Goal: Contribute content

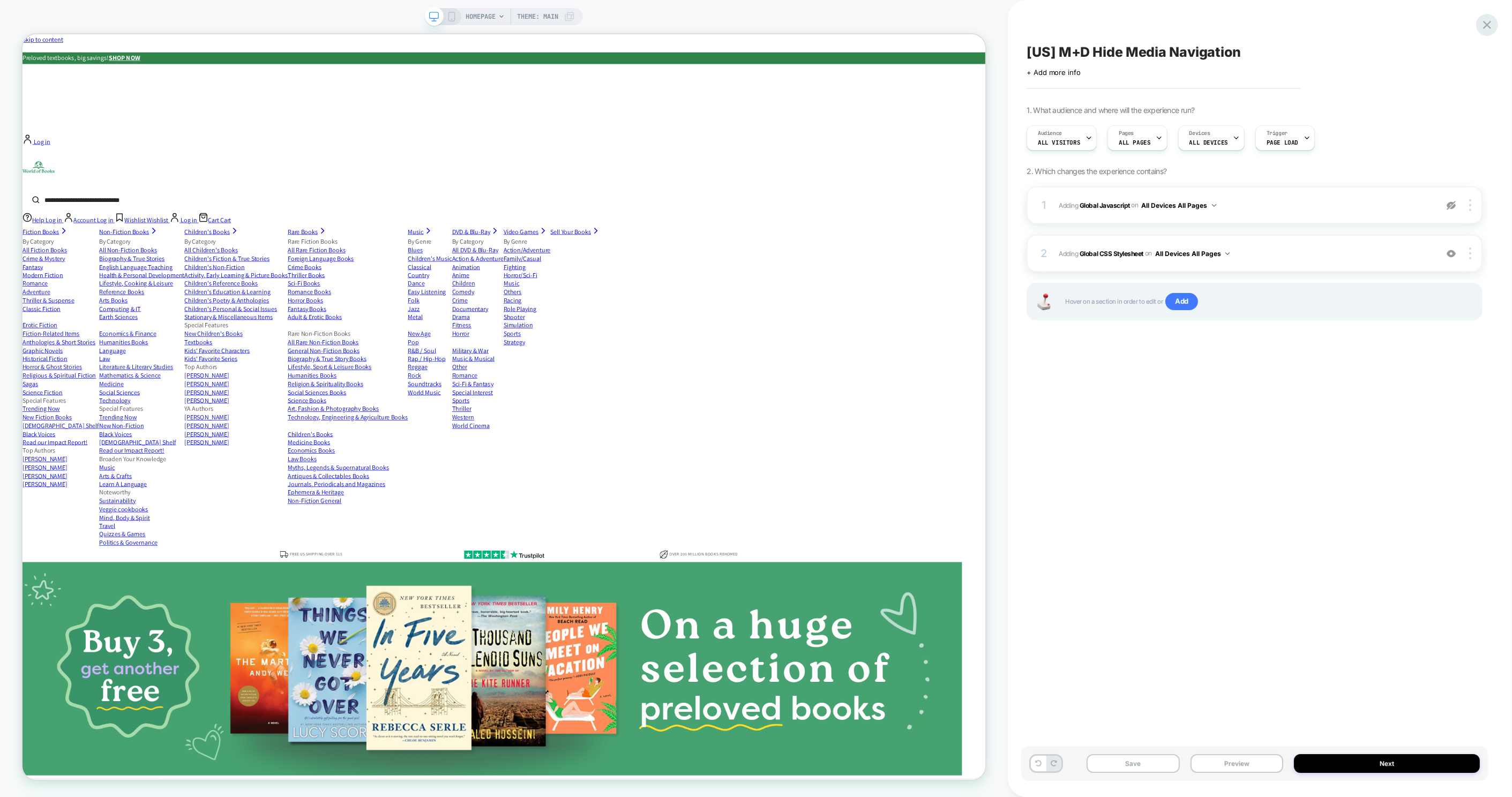
click at [1486, 28] on icon at bounding box center [1487, 25] width 15 height 15
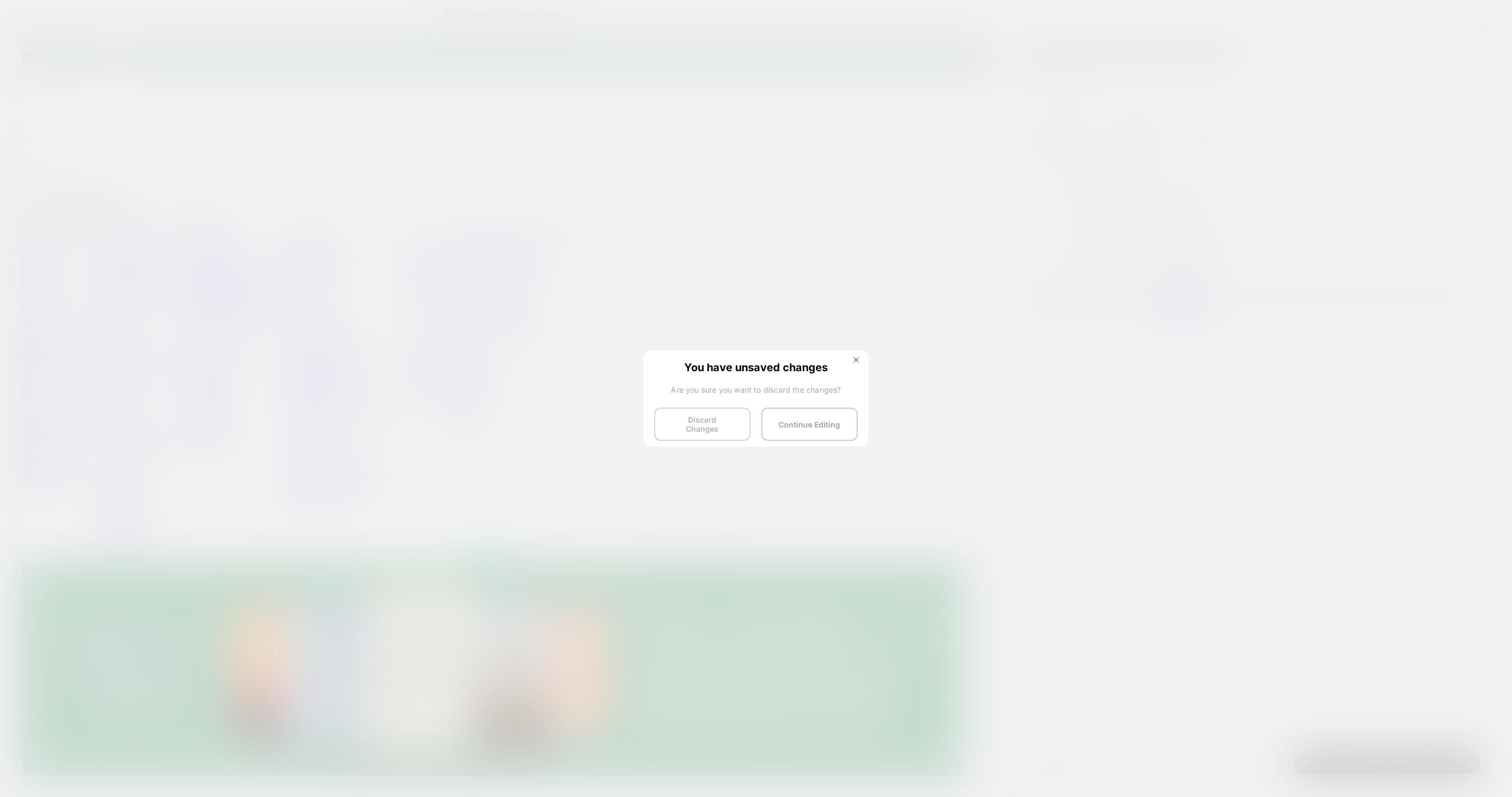
click at [721, 421] on button "Discard Changes" at bounding box center [703, 424] width 96 height 33
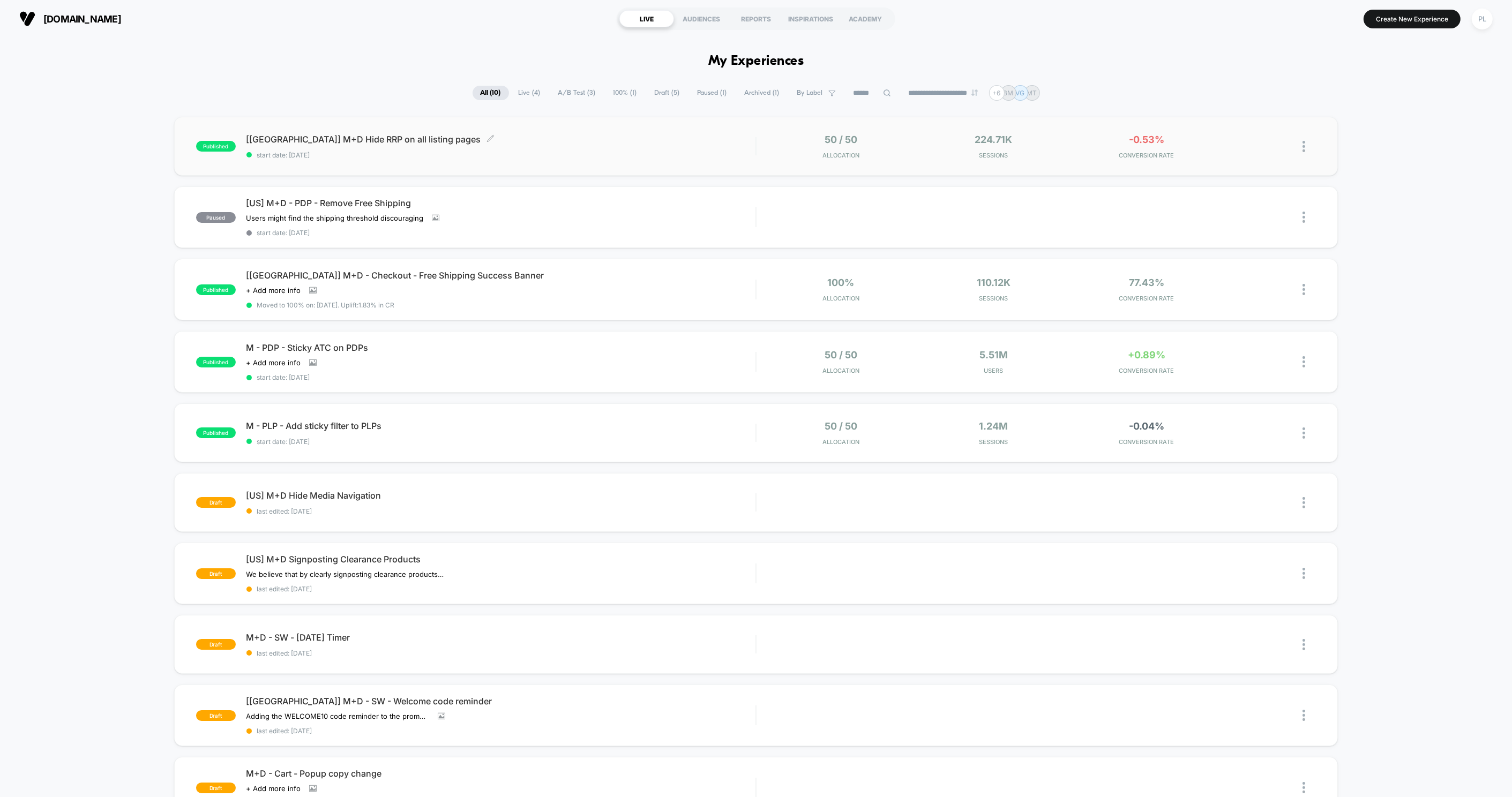
click at [358, 139] on span "[[GEOGRAPHIC_DATA]] M+D Hide RRP on all listing pages Click to edit experience …" at bounding box center [501, 139] width 509 height 11
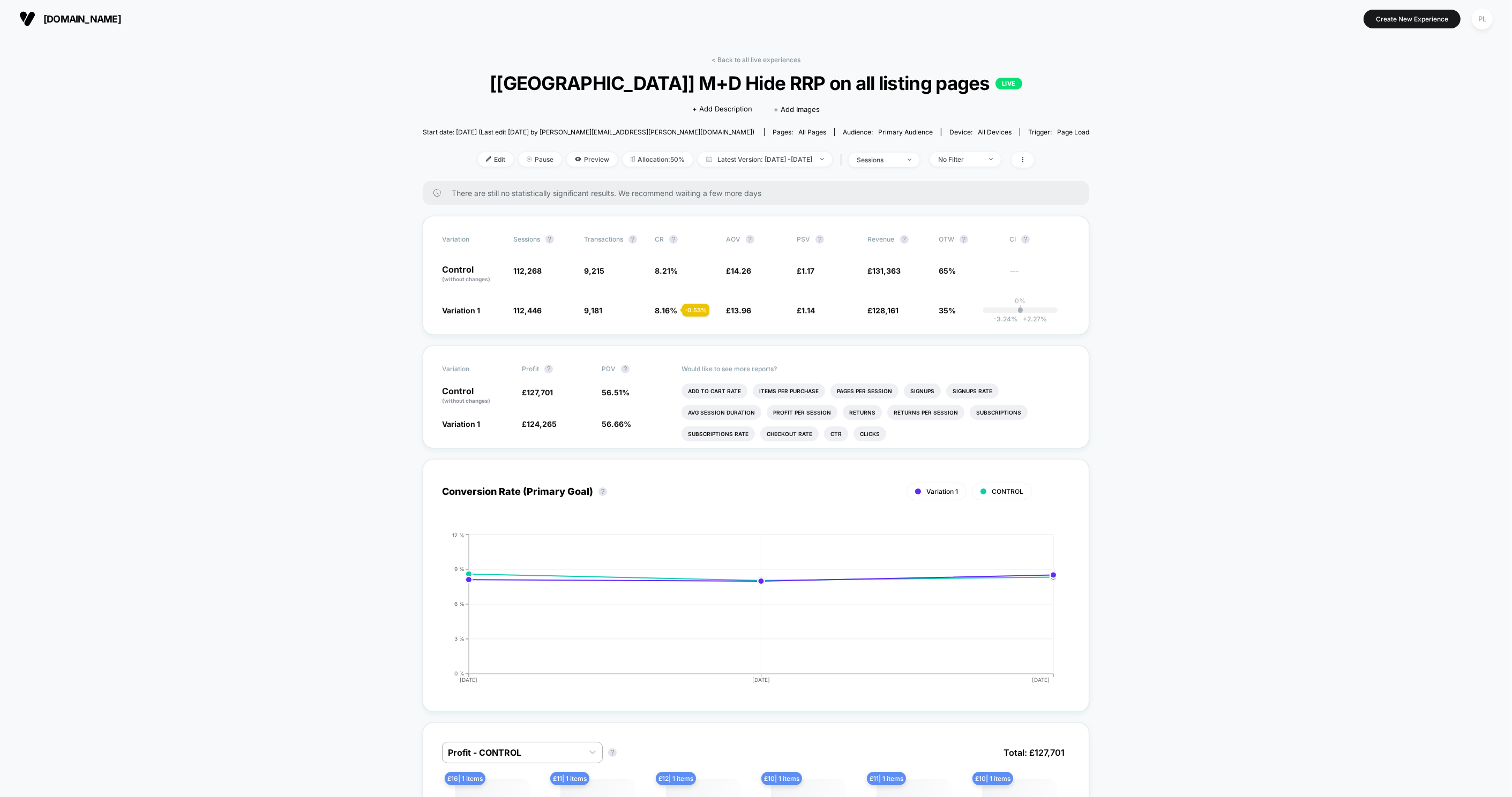
scroll to position [2, 0]
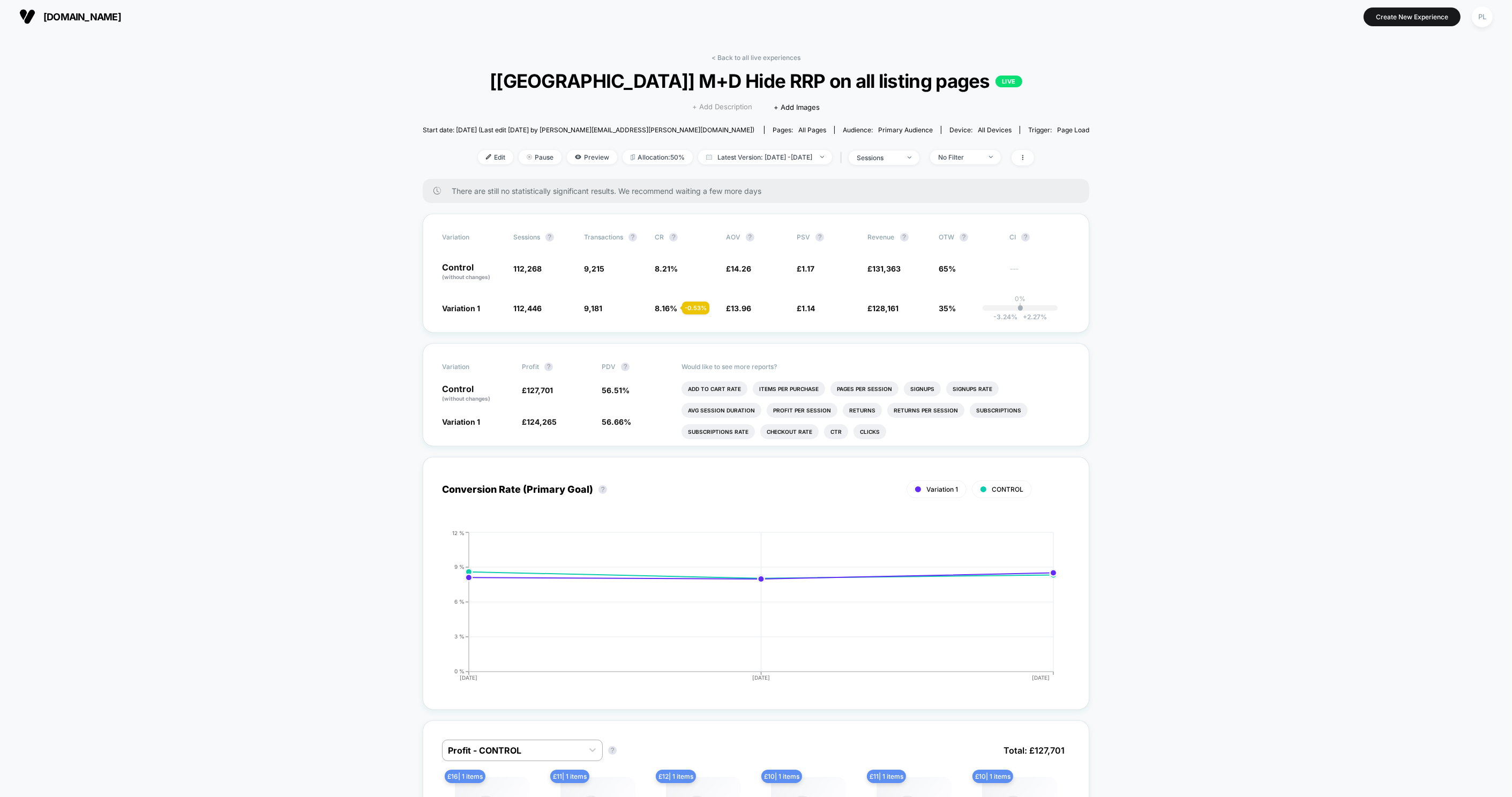
click at [718, 106] on span "+ Add Description" at bounding box center [722, 107] width 60 height 11
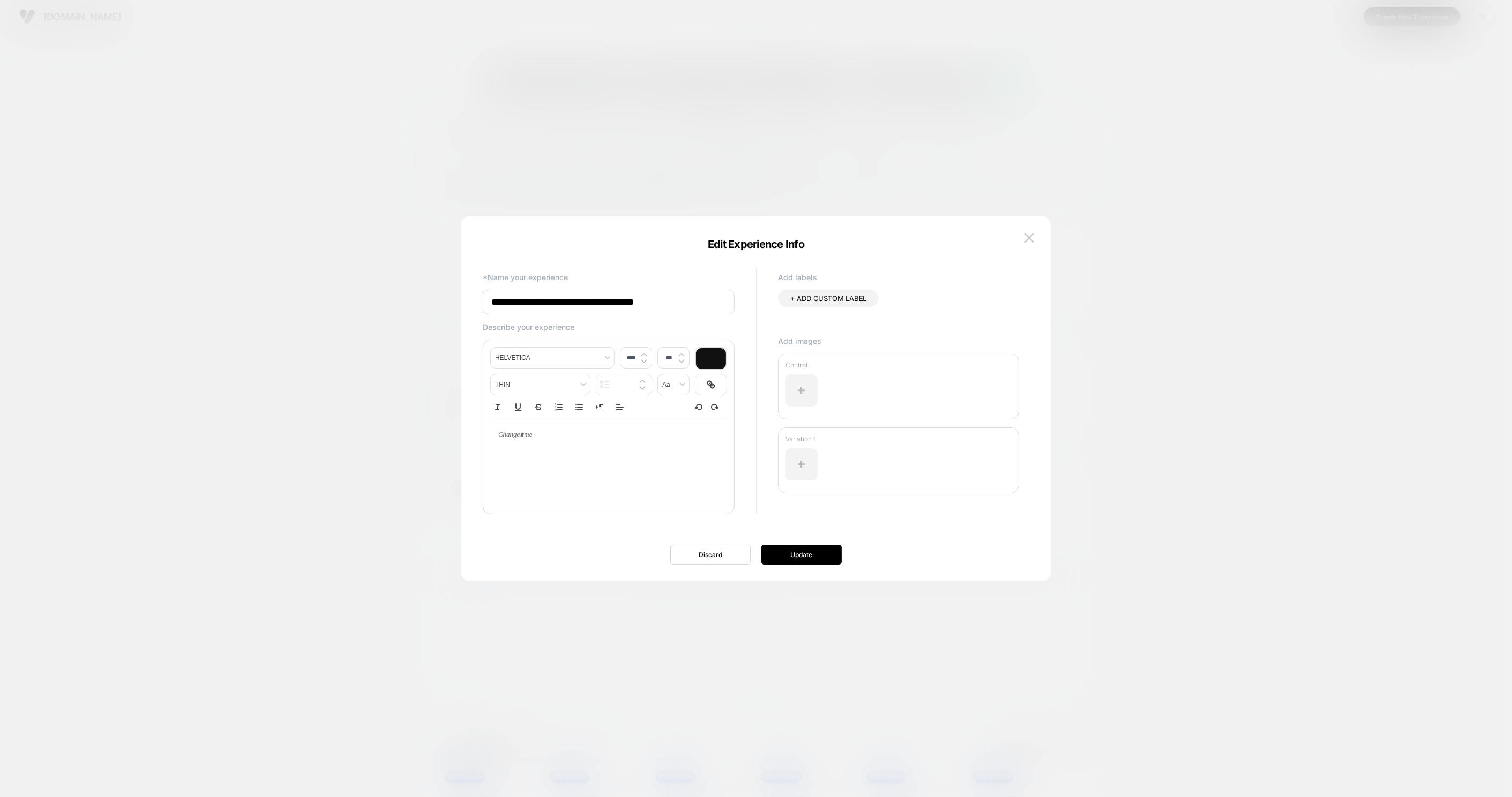
type input "****"
click at [550, 464] on div at bounding box center [608, 462] width 237 height 86
click at [508, 447] on div at bounding box center [608, 435] width 237 height 31
click at [509, 437] on p at bounding box center [604, 435] width 207 height 9
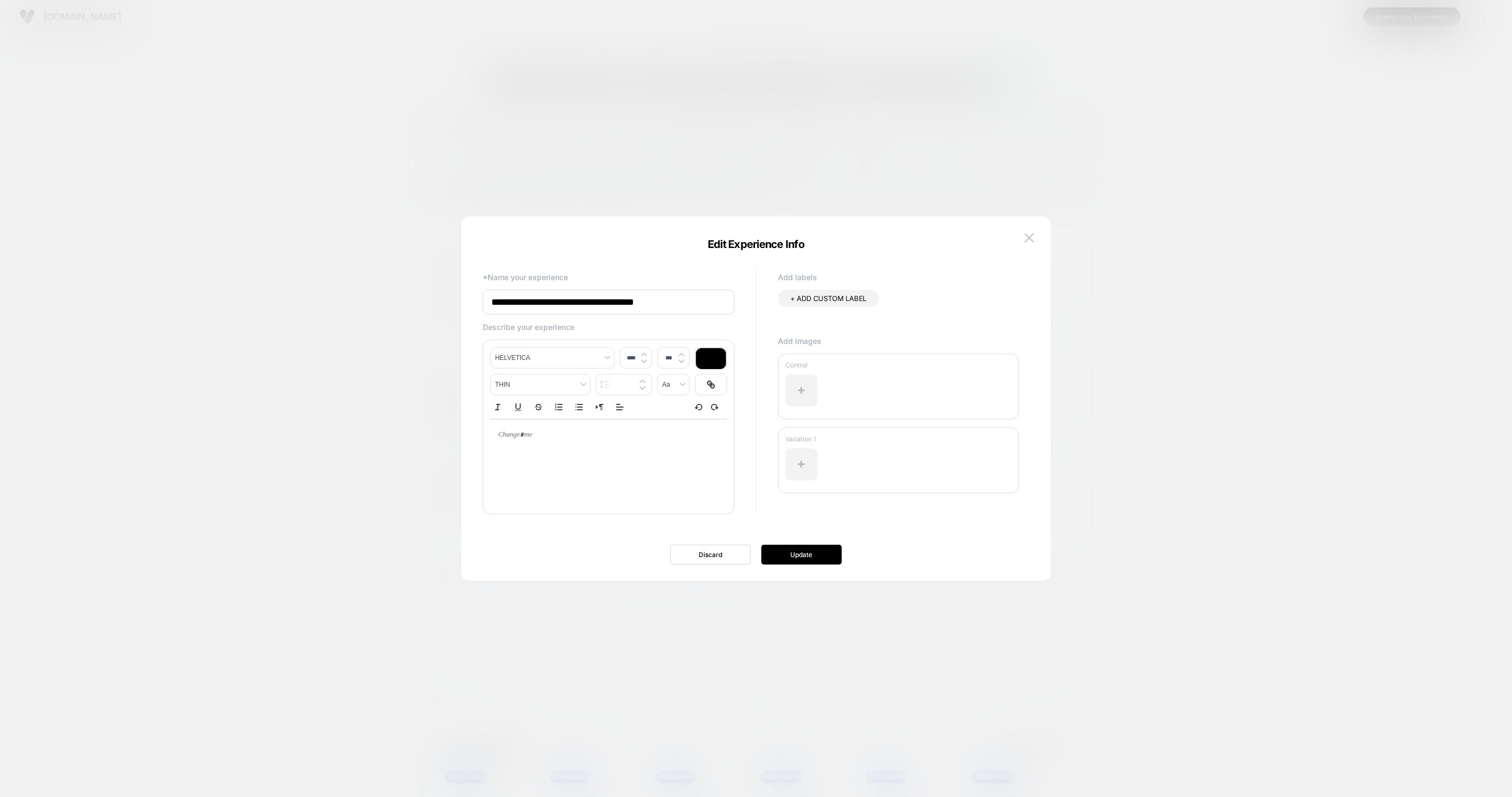
click at [509, 437] on p at bounding box center [604, 435] width 207 height 9
click at [1027, 241] on img at bounding box center [1029, 238] width 9 height 9
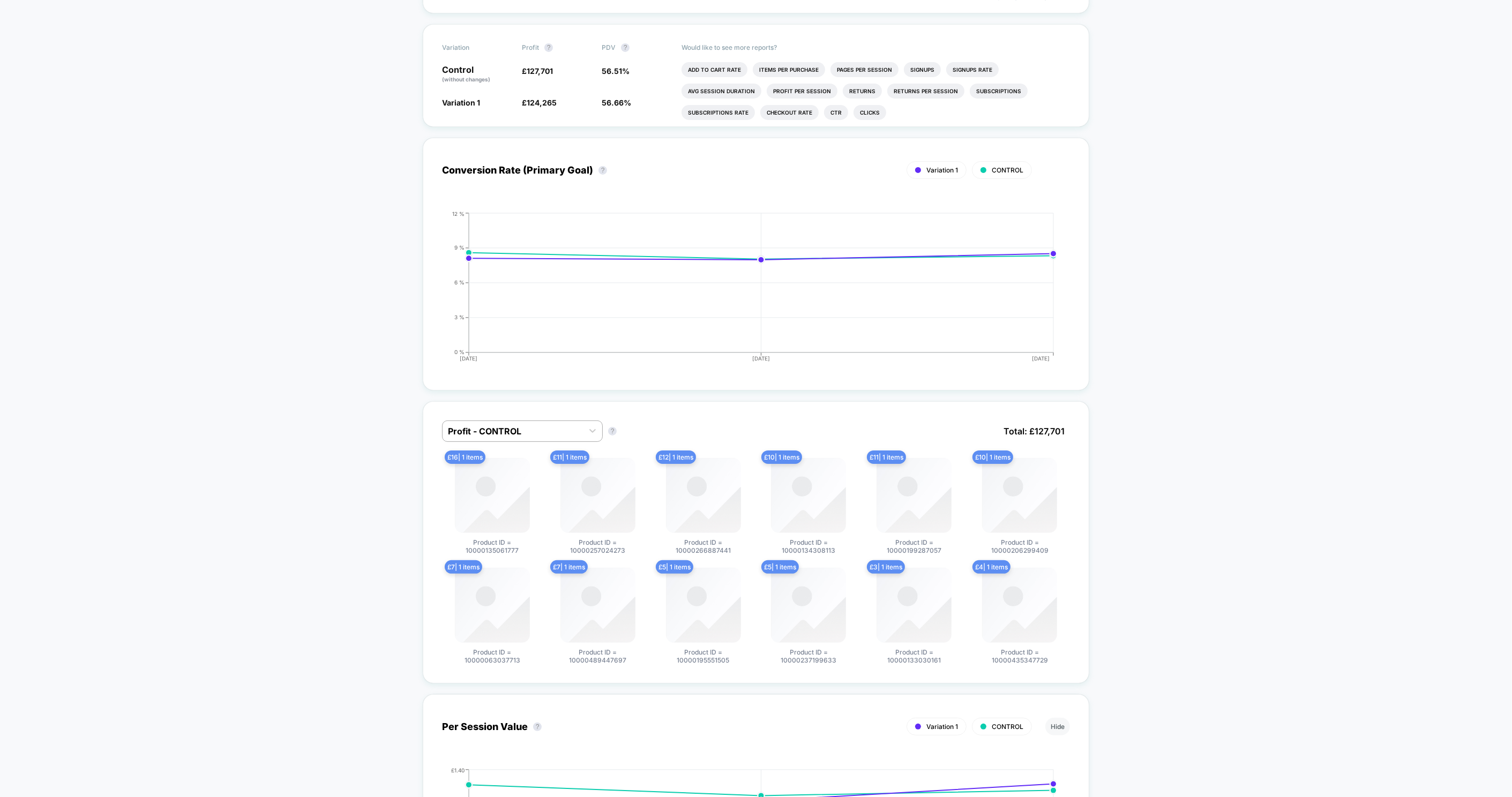
scroll to position [599, 0]
